Goal: Transaction & Acquisition: Purchase product/service

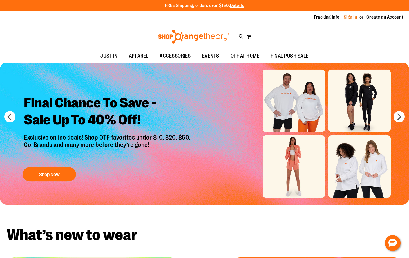
click at [352, 15] on link "Sign In" at bounding box center [351, 17] width 14 height 6
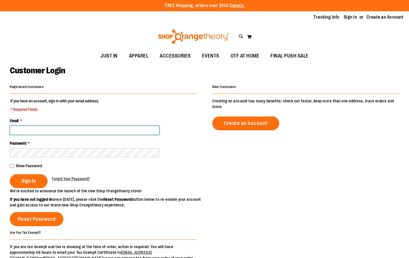
click at [50, 127] on input "Email *" at bounding box center [84, 130] width 149 height 9
type input "**********"
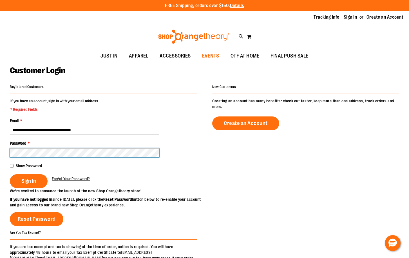
click at [10, 174] on button "Sign In" at bounding box center [29, 181] width 38 height 14
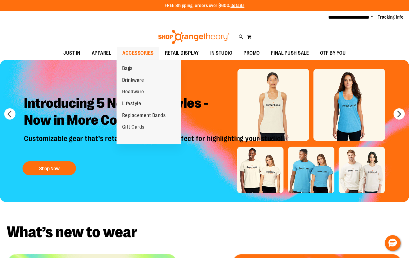
click at [154, 102] on ul "Bags Drinkware Headware Lifestyle Replacement Bands Gift Cards" at bounding box center [149, 102] width 65 height 84
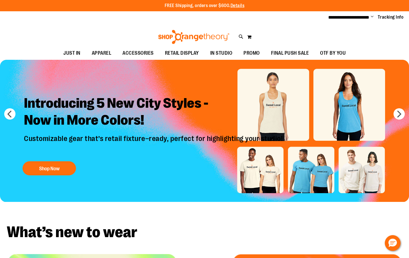
click at [152, 112] on h2 "Introducing 5 New City Styles - Now in More Colors!" at bounding box center [154, 112] width 269 height 44
click at [384, 132] on img "Slide 1 of 8" at bounding box center [204, 131] width 409 height 142
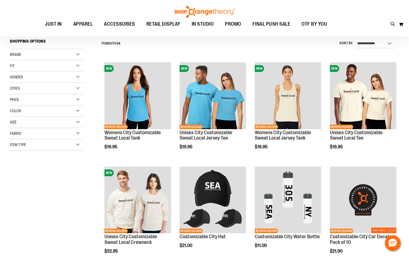
scroll to position [56, 0]
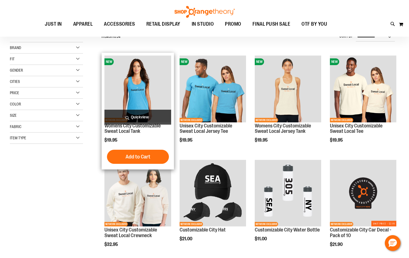
click at [137, 88] on img "product" at bounding box center [137, 88] width 66 height 66
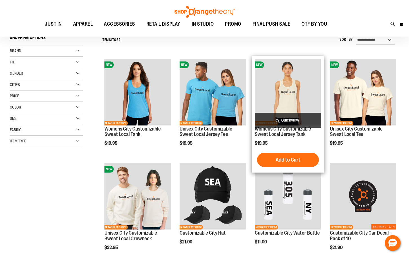
scroll to position [225, 0]
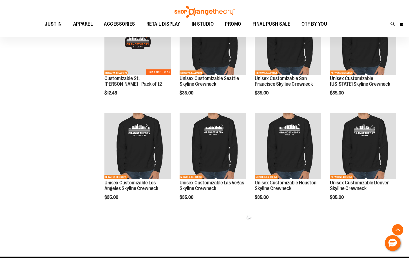
scroll to position [435, 0]
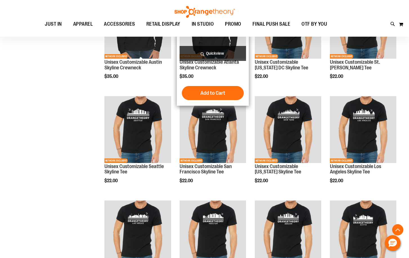
scroll to position [688, 0]
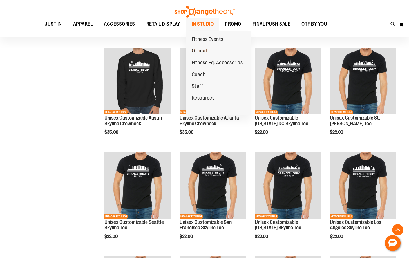
click at [204, 49] on span "OTbeat" at bounding box center [200, 51] width 16 height 7
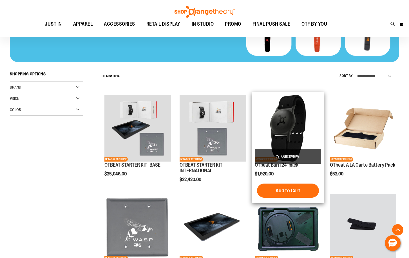
scroll to position [112, 0]
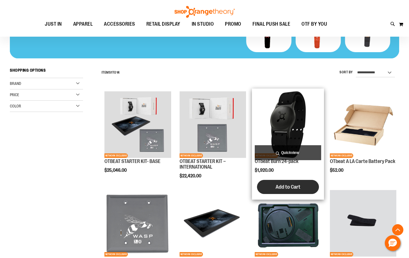
click at [290, 183] on button "Add to Cart" at bounding box center [288, 187] width 62 height 14
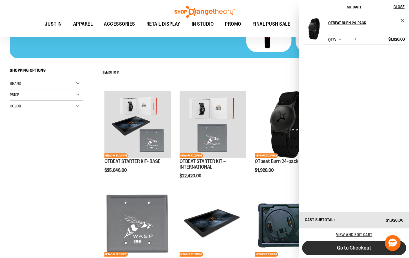
click at [337, 248] on button "Go to Checkout" at bounding box center [354, 247] width 104 height 14
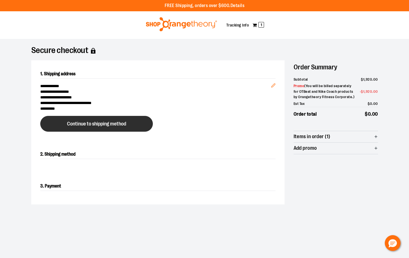
click at [103, 123] on span "Continue to shipping method" at bounding box center [96, 123] width 59 height 5
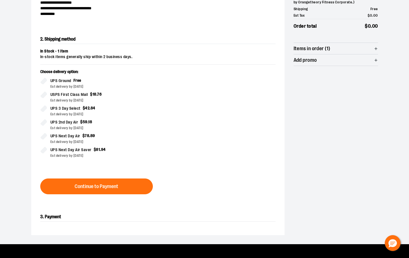
scroll to position [96, 0]
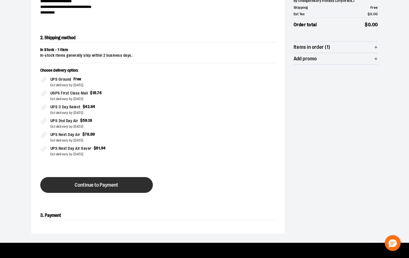
click at [101, 186] on span "Continue to Payment" at bounding box center [97, 184] width 44 height 5
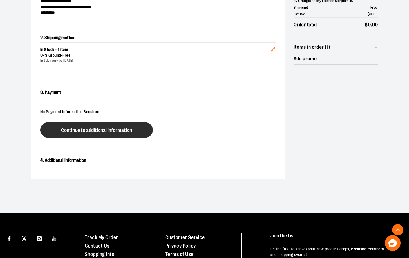
click at [122, 132] on span "Continue to additional information" at bounding box center [96, 130] width 71 height 5
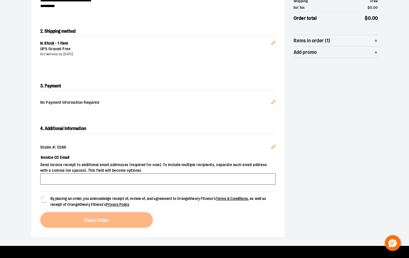
scroll to position [124, 0]
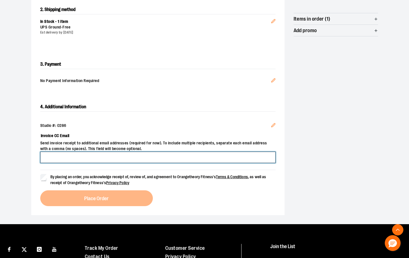
click at [106, 158] on input "Invoice CC Email" at bounding box center [157, 156] width 235 height 11
type input "**********"
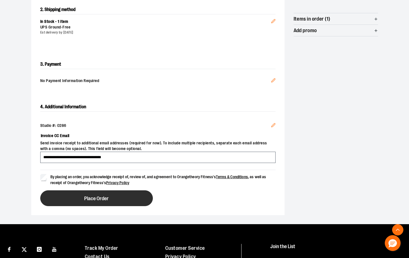
click at [59, 193] on button "Place Order" at bounding box center [96, 198] width 113 height 16
